Goal: Task Accomplishment & Management: Use online tool/utility

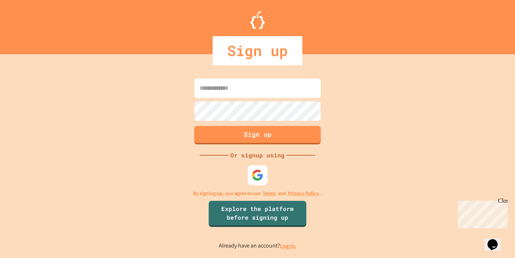
click at [259, 175] on img at bounding box center [257, 175] width 12 height 12
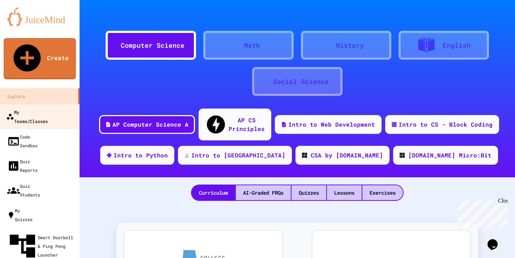
click at [36, 107] on div "My Teams/Classes" at bounding box center [27, 116] width 42 height 18
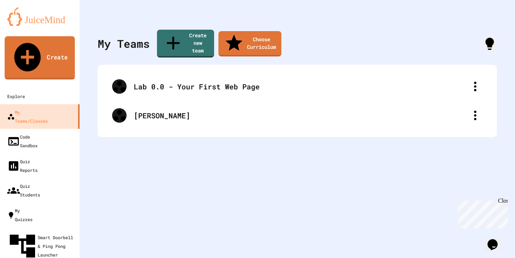
click at [47, 47] on link "Create" at bounding box center [40, 57] width 70 height 43
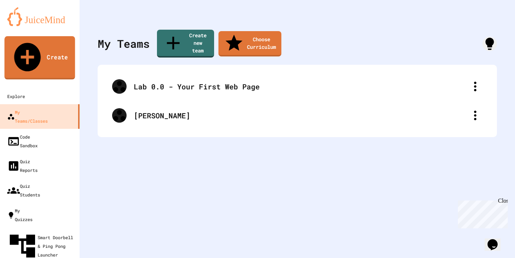
click at [53, 48] on link "Create" at bounding box center [39, 57] width 70 height 43
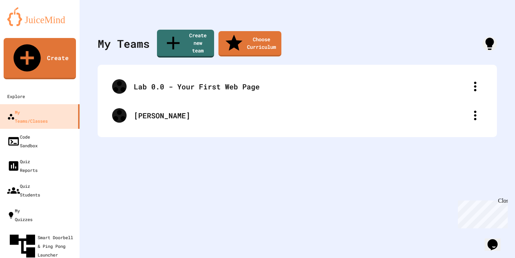
click at [198, 38] on link "Create new team" at bounding box center [185, 42] width 56 height 29
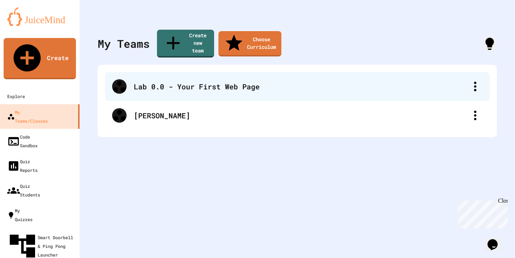
click at [236, 81] on div "Lab 0.0 - Your First Web Page" at bounding box center [301, 86] width 334 height 11
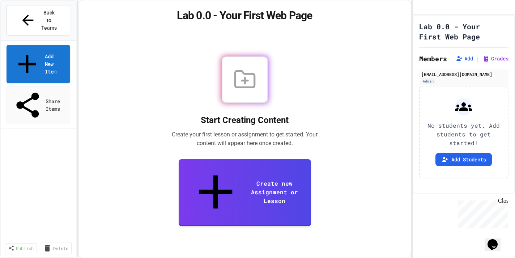
click at [243, 91] on icon at bounding box center [244, 79] width 23 height 23
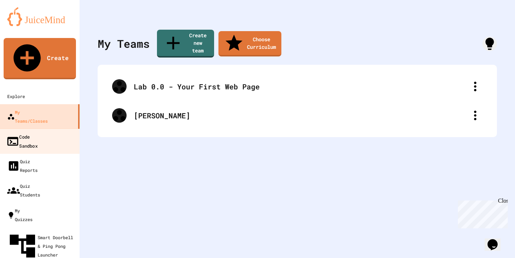
click at [26, 132] on div "Code Sandbox" at bounding box center [21, 141] width 31 height 18
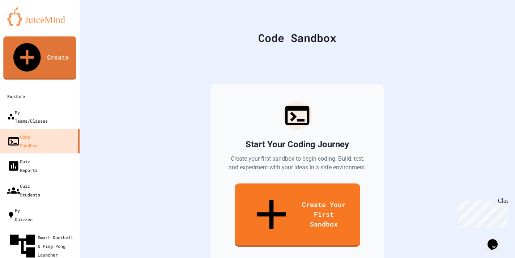
click at [48, 46] on link "Create" at bounding box center [39, 57] width 73 height 43
click at [494, 18] on icon "My Notifications" at bounding box center [497, 21] width 6 height 7
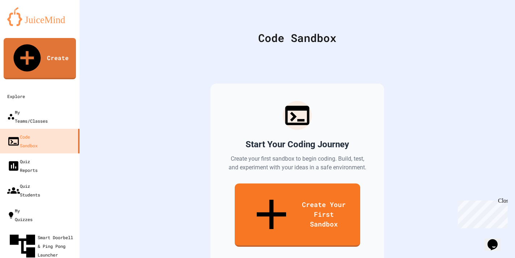
click at [485, 257] on div at bounding box center [257, 258] width 515 height 0
click at [495, 19] on icon "My Notifications" at bounding box center [498, 23] width 7 height 8
click at [452, 257] on div at bounding box center [257, 258] width 515 height 0
click at [495, 20] on icon "My Account" at bounding box center [498, 23] width 7 height 7
click at [426, 257] on div at bounding box center [257, 258] width 515 height 0
